Goal: Information Seeking & Learning: Learn about a topic

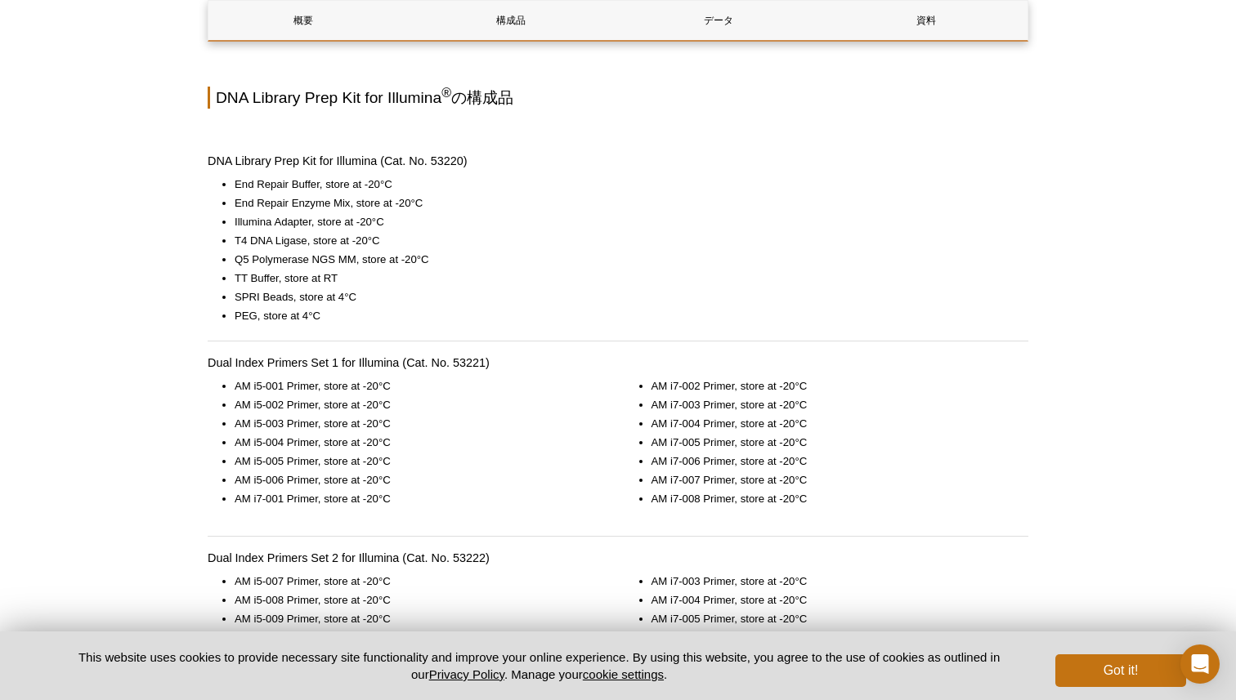
scroll to position [1100, 0]
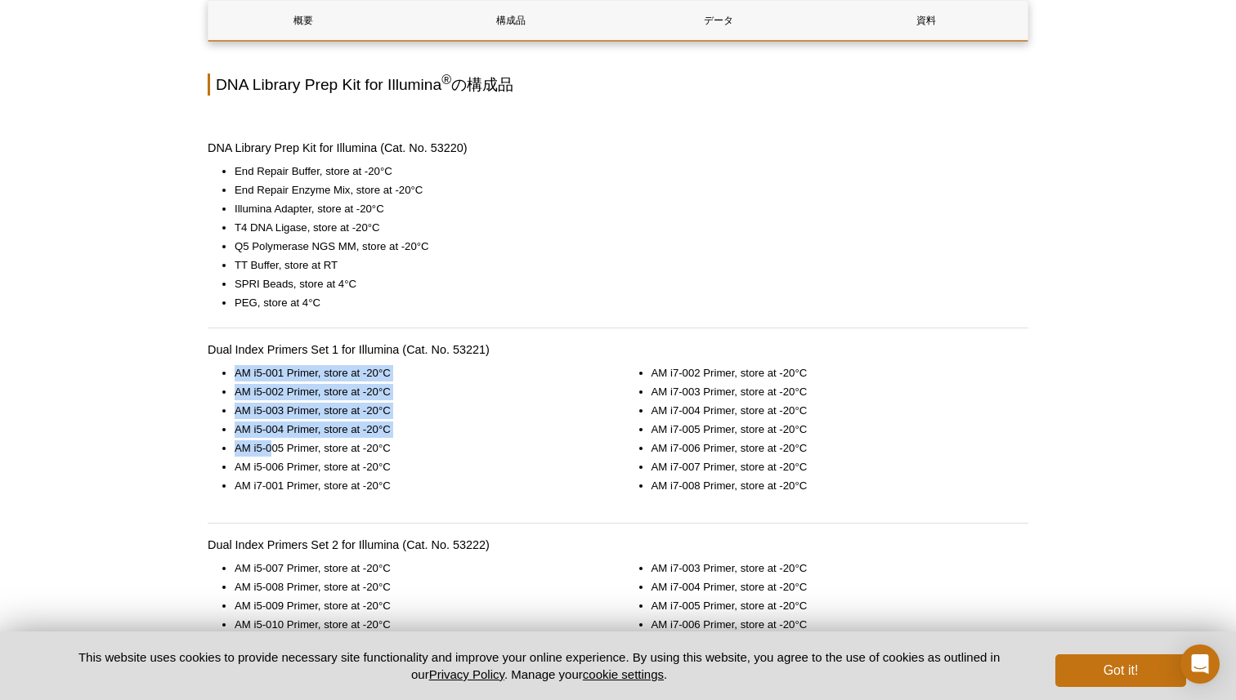
drag, startPoint x: 234, startPoint y: 373, endPoint x: 276, endPoint y: 461, distance: 98.0
click at [275, 459] on ul "AM i5-001 Primer, store at -20°C AM i5-002 Primer, store at -20°C AM i5-003 Pri…" at bounding box center [402, 429] width 388 height 129
click at [276, 461] on li "AM i5-006 Primer, store at -20°C" at bounding box center [415, 467] width 361 height 16
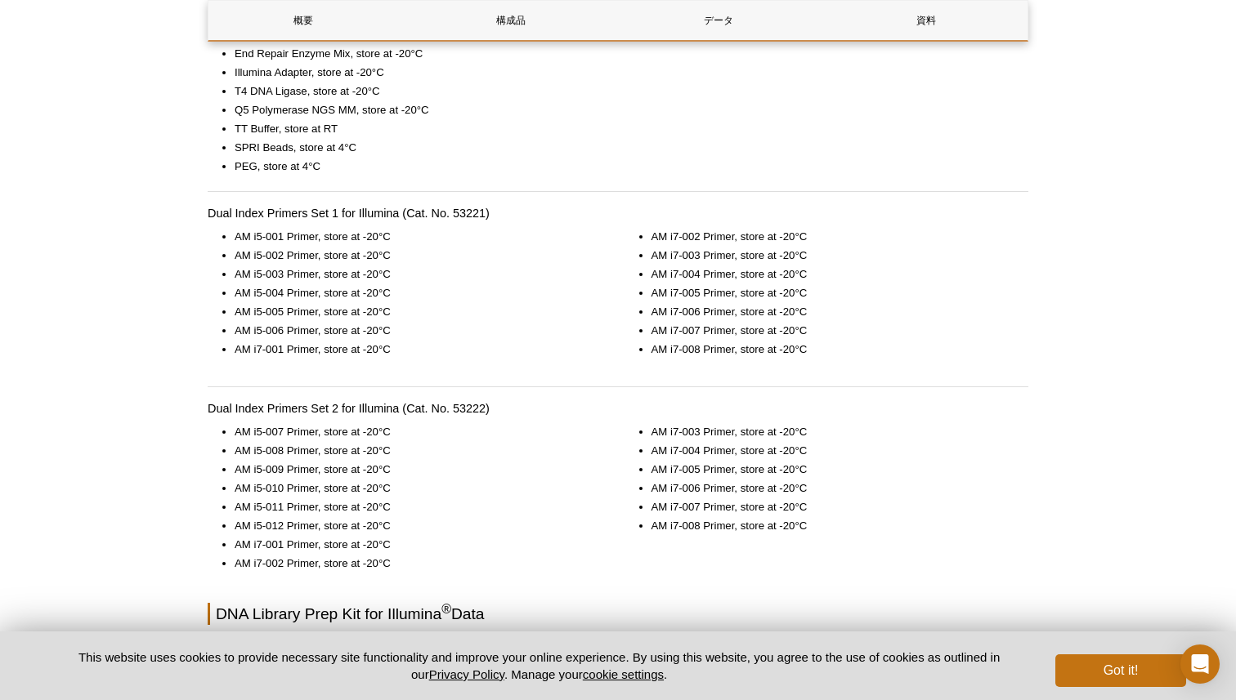
scroll to position [1238, 0]
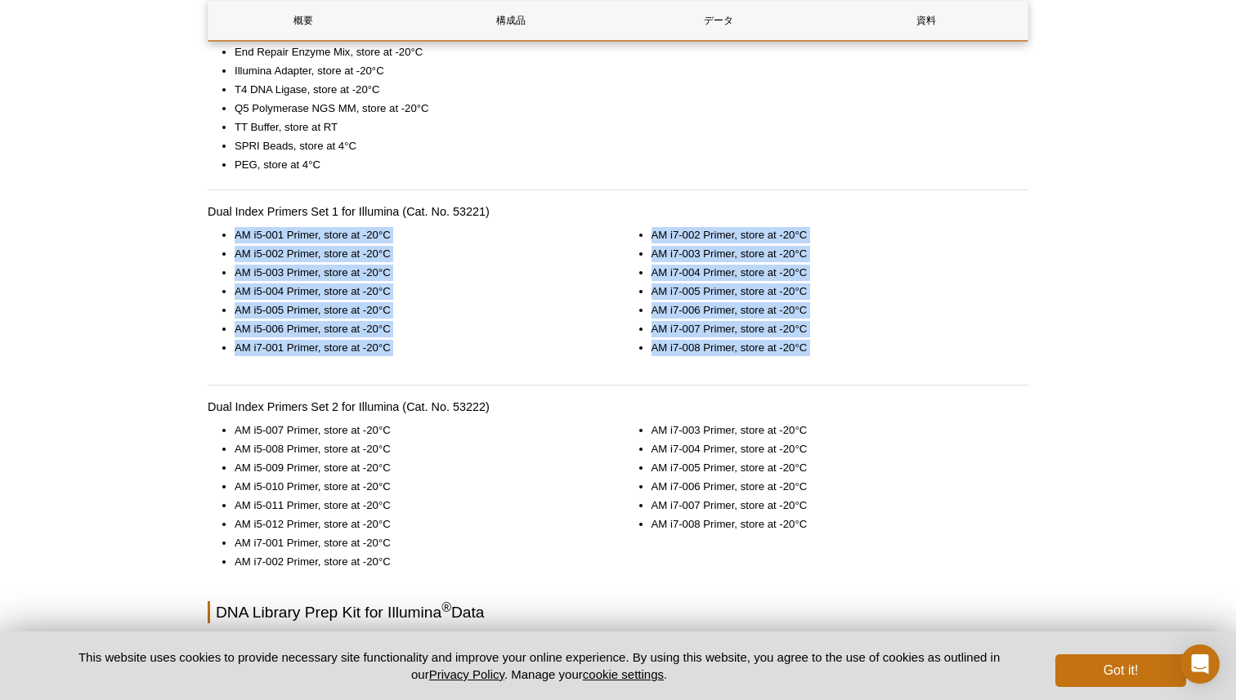
drag, startPoint x: 212, startPoint y: 232, endPoint x: 627, endPoint y: 396, distance: 445.7
click at [627, 396] on div "概要 構成品 データ 資料 DNA Library Prep Kit for Illumina ® の概要 DNA Library Prep Kit for …" at bounding box center [618, 584] width 821 height 3230
click at [403, 355] on li "AM i7-001 Primer, store at -20°C" at bounding box center [415, 348] width 361 height 16
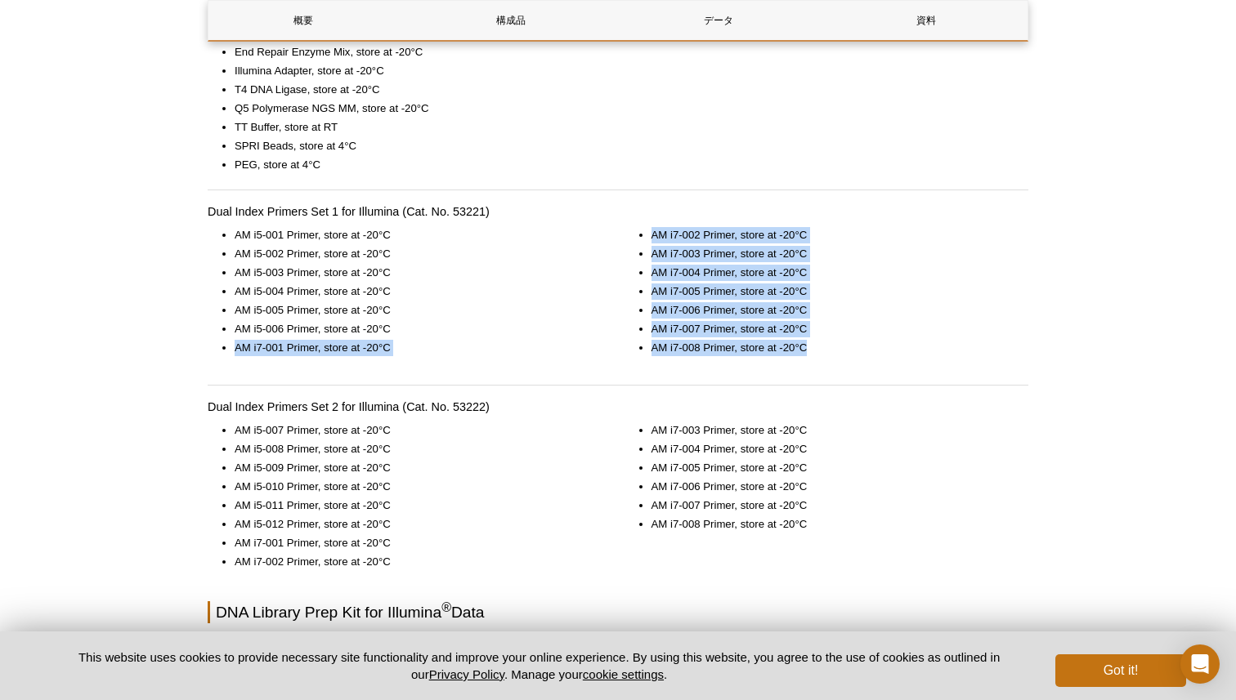
drag, startPoint x: 223, startPoint y: 338, endPoint x: 780, endPoint y: 361, distance: 557.8
click at [780, 361] on div "AM i5-001 Primer, store at -20°C AM i5-002 Primer, store at -20°C AM i5-003 Pri…" at bounding box center [618, 306] width 821 height 158
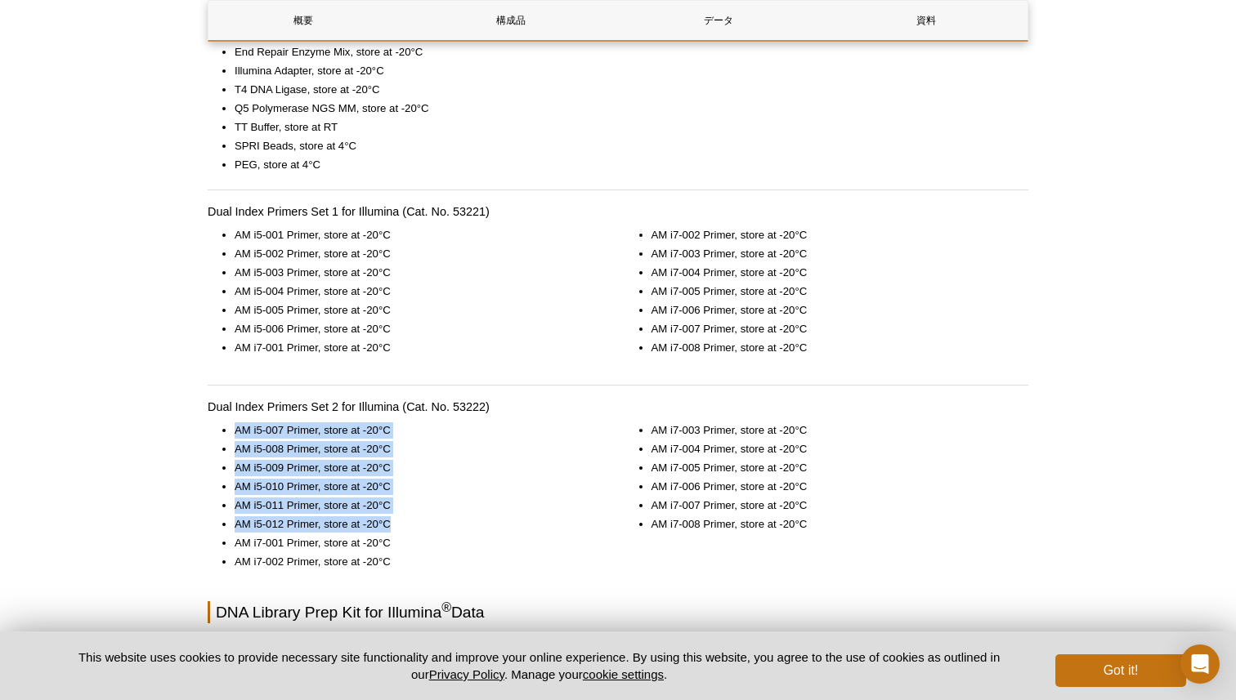
drag, startPoint x: 228, startPoint y: 419, endPoint x: 399, endPoint y: 523, distance: 199.9
click at [399, 523] on div "概要 構成品 データ 資料 DNA Library Prep Kit for Illumina ® の概要 DNA Library Prep Kit for …" at bounding box center [618, 584] width 821 height 3230
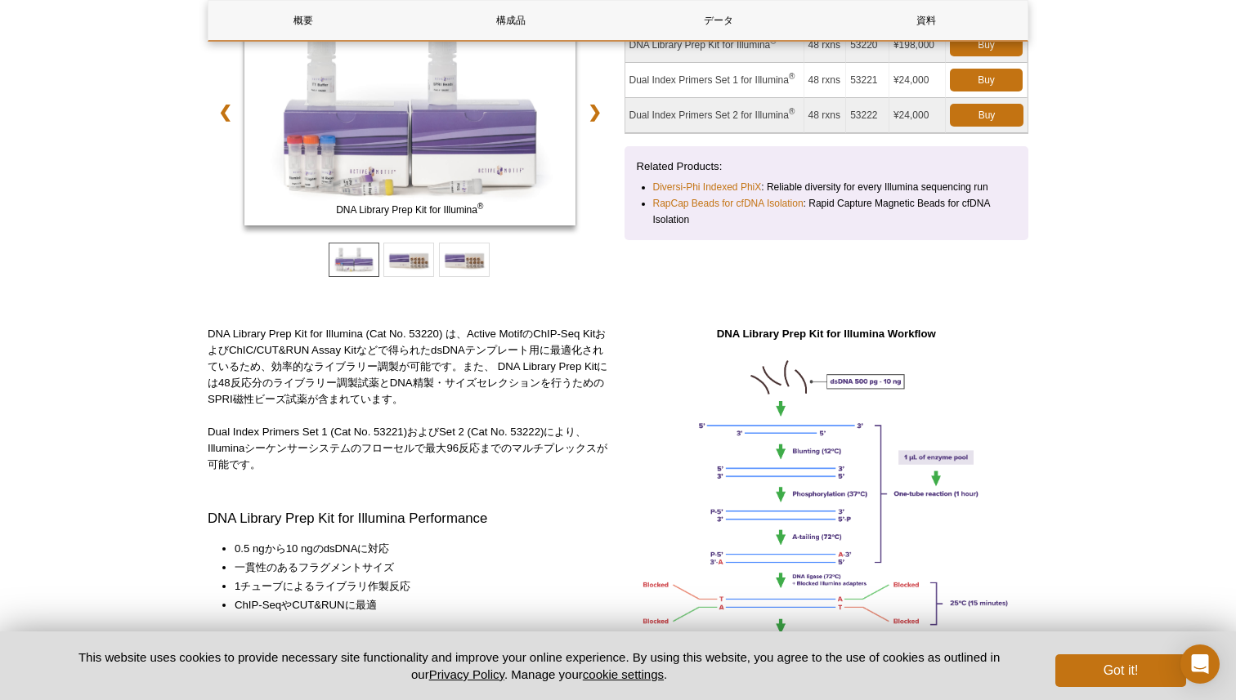
scroll to position [175, 0]
